Goal: Transaction & Acquisition: Purchase product/service

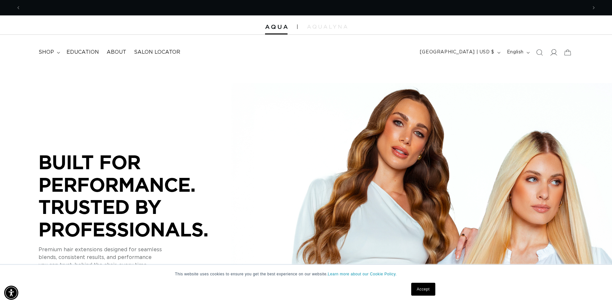
click at [555, 51] on icon at bounding box center [553, 52] width 7 height 7
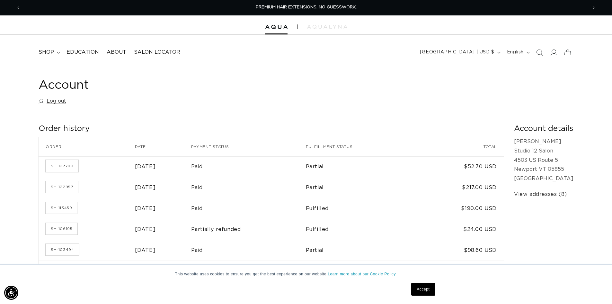
click at [58, 167] on link "SH-127703" at bounding box center [62, 166] width 33 height 12
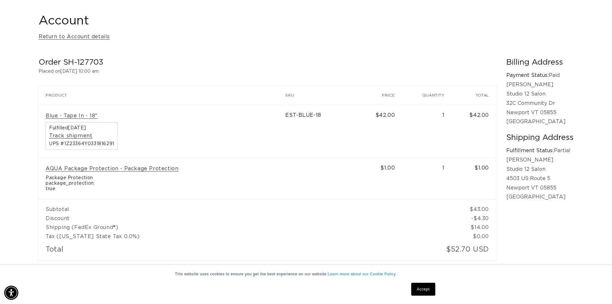
scroll to position [0, 567]
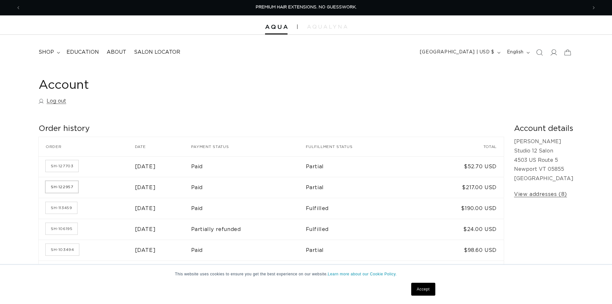
click at [61, 189] on link "SH-122957" at bounding box center [62, 187] width 32 height 12
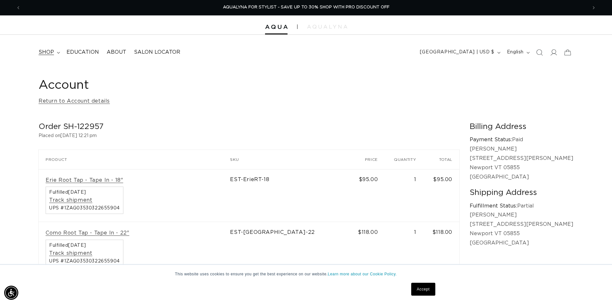
click at [41, 50] on span "shop" at bounding box center [46, 52] width 15 height 7
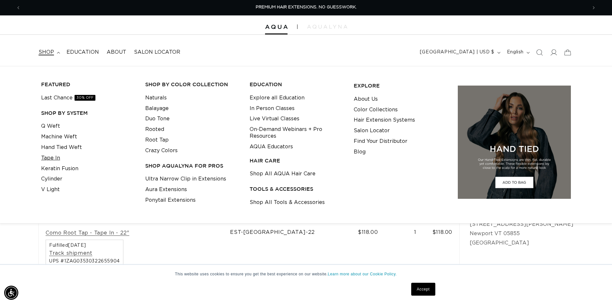
click at [58, 156] on link "Tape In" at bounding box center [50, 158] width 19 height 11
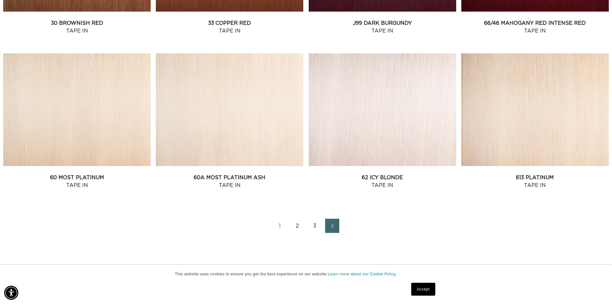
scroll to position [836, 0]
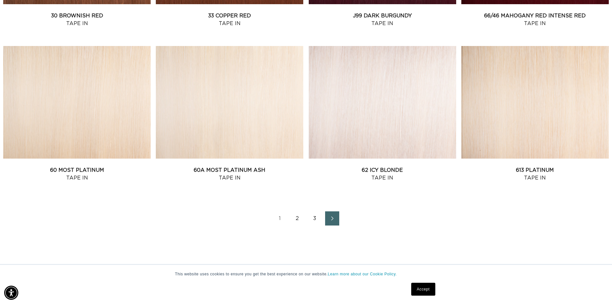
click at [314, 220] on link "3" at bounding box center [315, 218] width 14 height 14
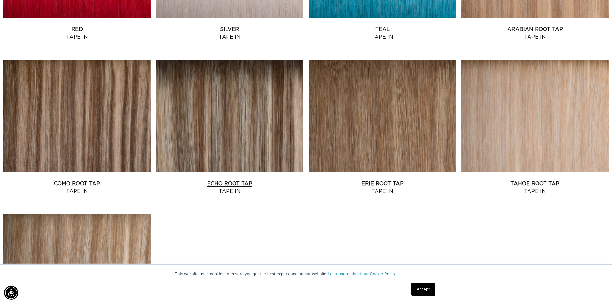
scroll to position [354, 0]
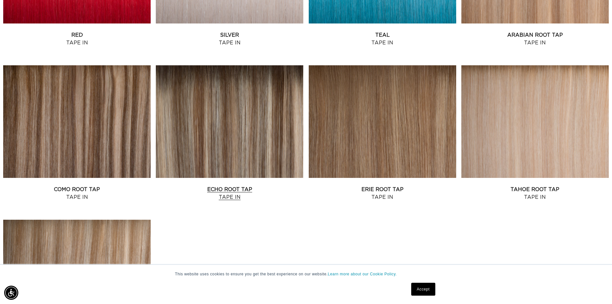
click at [234, 185] on link "Echo Root Tap Tape In" at bounding box center [230, 192] width 148 height 15
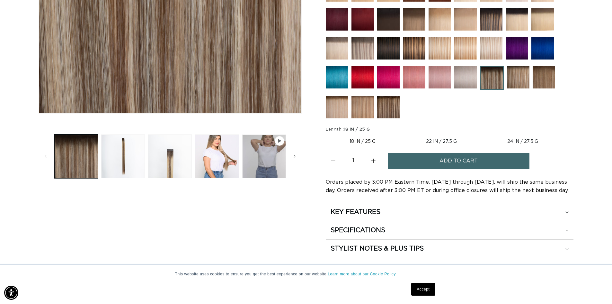
scroll to position [0, 567]
click at [374, 160] on button "Increase quantity for Echo Root Tap - Tape In" at bounding box center [373, 161] width 14 height 16
type input "2"
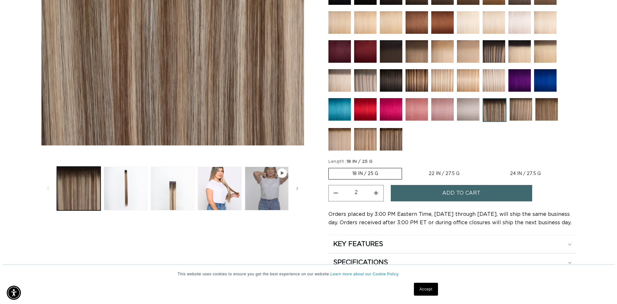
scroll to position [0, 1133]
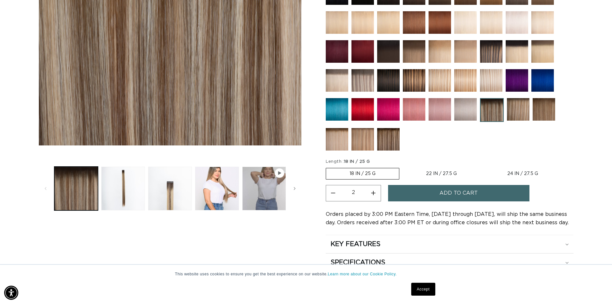
click at [427, 195] on button "Add to cart" at bounding box center [458, 193] width 141 height 16
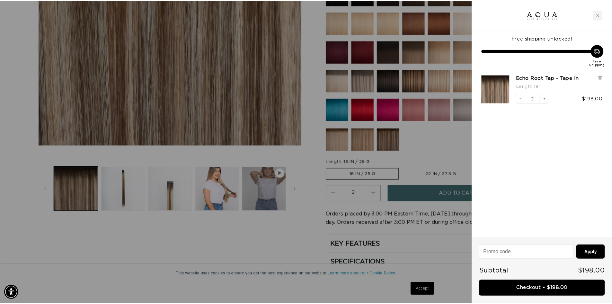
scroll to position [0, 0]
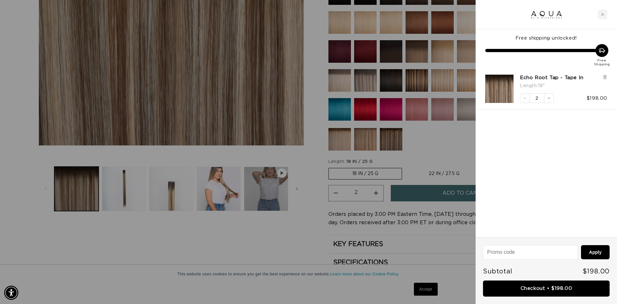
click at [441, 159] on div at bounding box center [308, 152] width 617 height 304
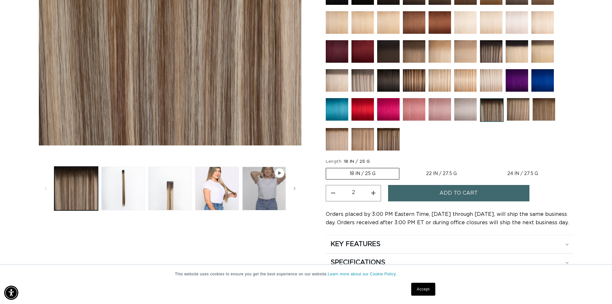
scroll to position [0, 567]
click at [391, 140] on img at bounding box center [388, 139] width 23 height 23
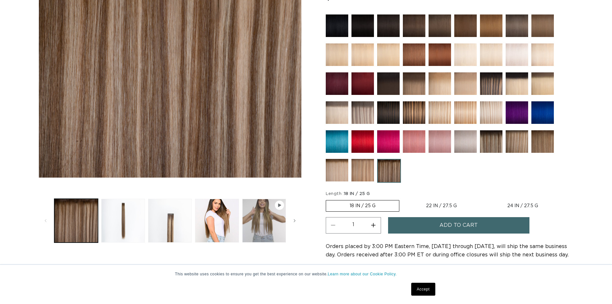
scroll to position [0, 567]
click at [122, 224] on button "Load image 2 in gallery view" at bounding box center [123, 221] width 44 height 44
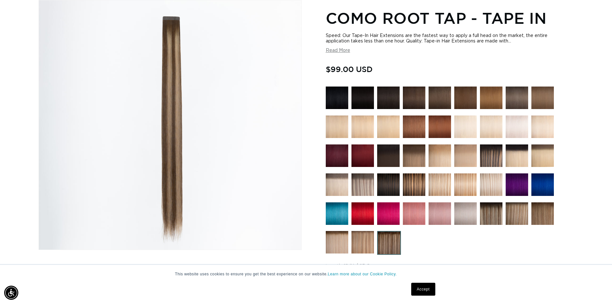
scroll to position [0, 1133]
click at [499, 215] on img at bounding box center [491, 213] width 23 height 23
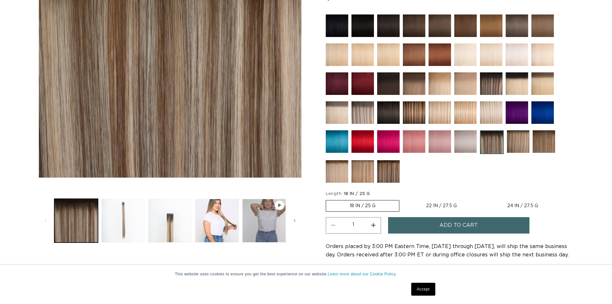
click at [132, 223] on button "Load image 2 in gallery view" at bounding box center [123, 221] width 44 height 44
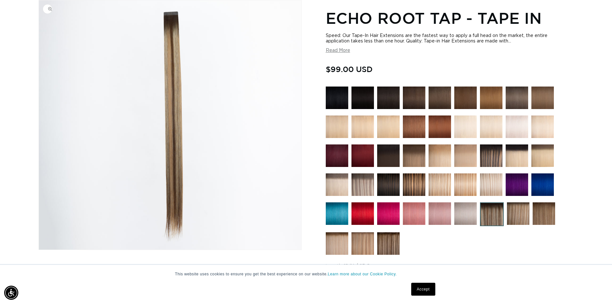
scroll to position [0, 567]
click at [385, 246] on img at bounding box center [388, 243] width 23 height 23
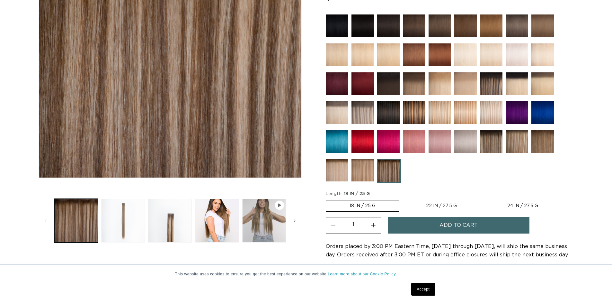
click at [132, 216] on button "Load image 2 in gallery view" at bounding box center [123, 221] width 44 height 44
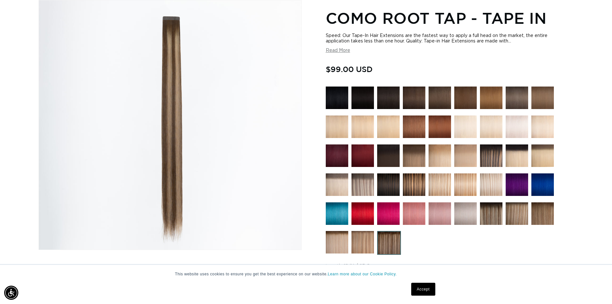
scroll to position [0, 567]
click at [418, 100] on img at bounding box center [414, 97] width 23 height 23
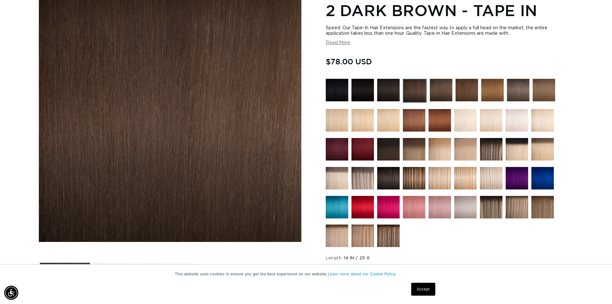
scroll to position [0, 567]
